Goal: Information Seeking & Learning: Learn about a topic

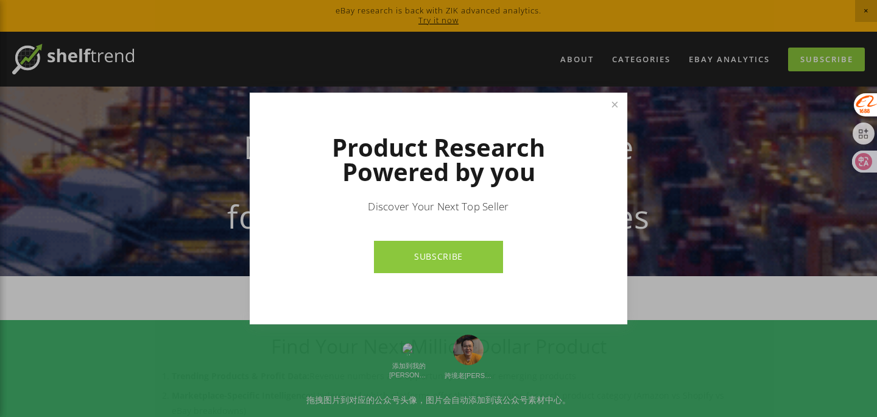
click at [541, 22] on div at bounding box center [438, 208] width 877 height 417
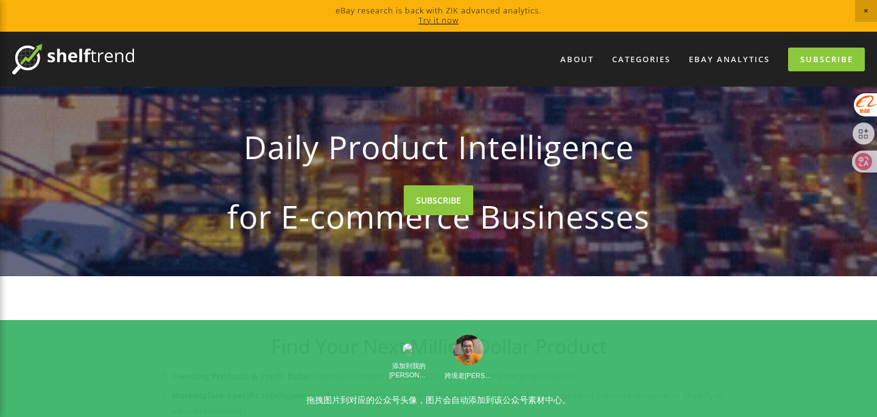
click at [447, 21] on link "Try it now" at bounding box center [439, 20] width 40 height 11
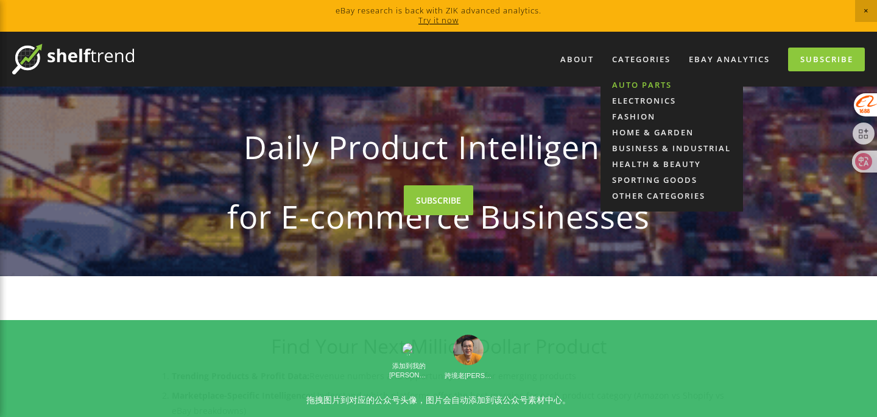
click at [652, 85] on link "Auto Parts" at bounding box center [672, 85] width 143 height 16
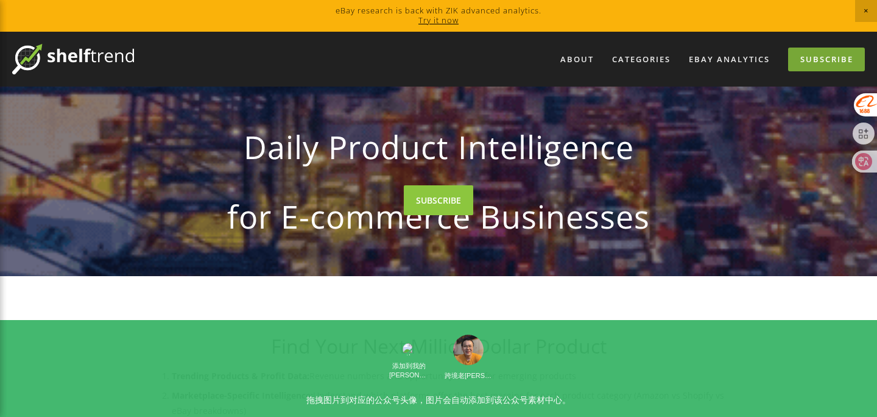
click at [822, 69] on link "Subscribe" at bounding box center [826, 60] width 77 height 24
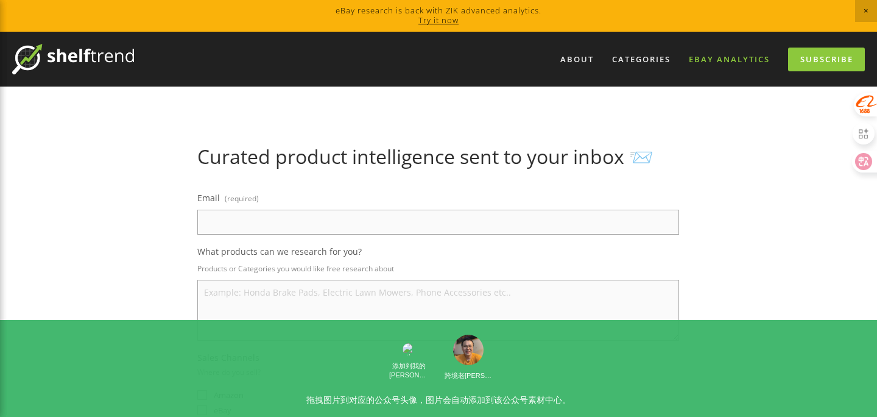
click at [746, 60] on link "eBay Analytics" at bounding box center [729, 59] width 97 height 20
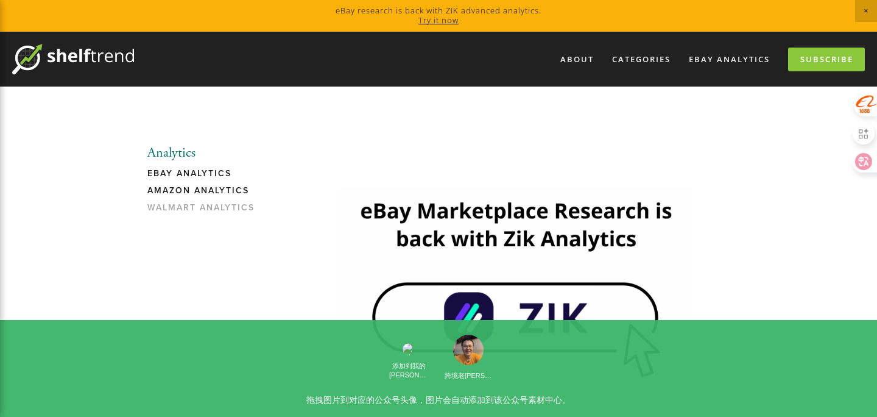
click at [227, 191] on link "Amazon Analytics" at bounding box center [205, 193] width 116 height 17
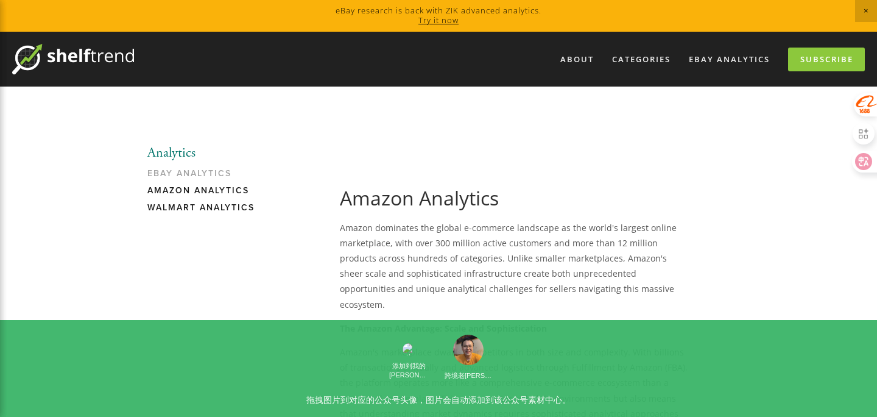
click at [204, 211] on link "Walmart Analytics" at bounding box center [205, 210] width 116 height 17
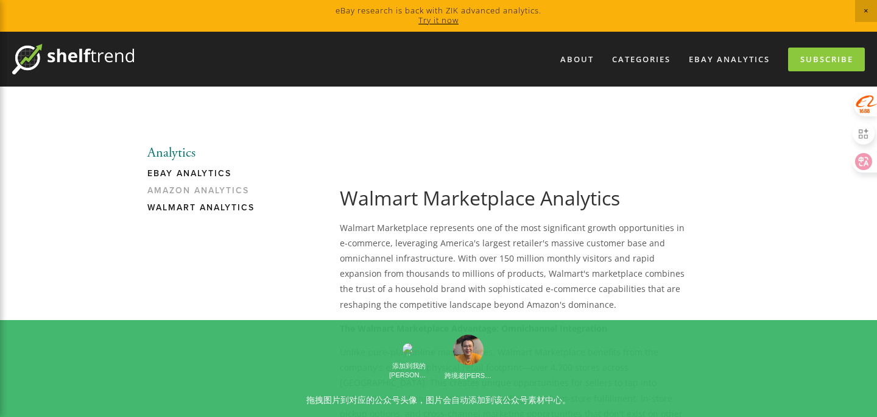
click at [215, 175] on link "eBay Analytics" at bounding box center [205, 176] width 116 height 17
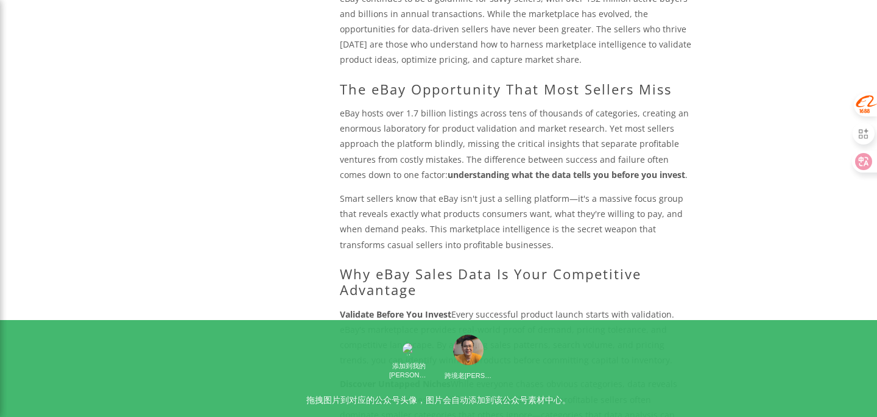
scroll to position [473, 0]
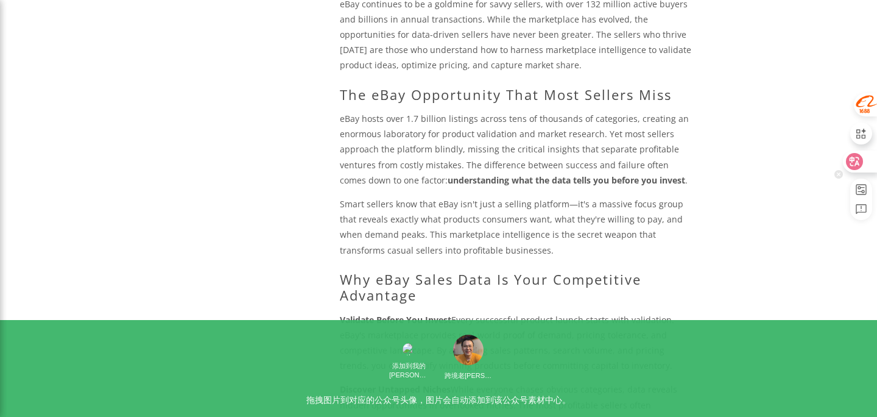
click at [856, 161] on icon at bounding box center [855, 162] width 10 height 10
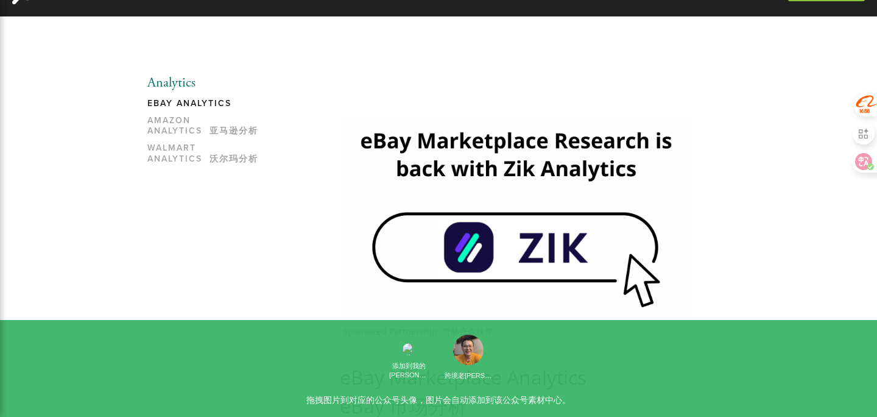
scroll to position [0, 0]
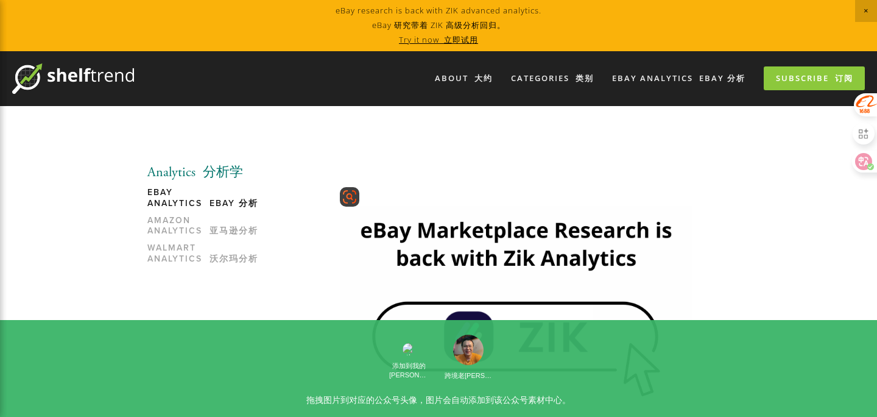
click at [562, 310] on img at bounding box center [516, 305] width 352 height 198
